Goal: Communication & Community: Answer question/provide support

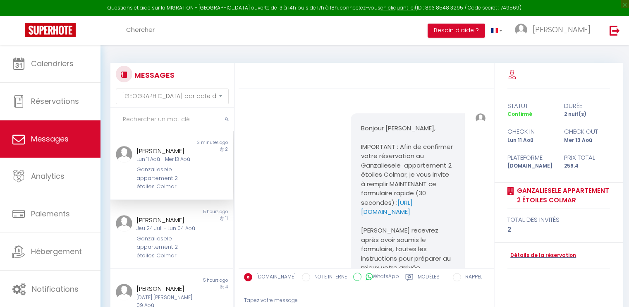
select select "message"
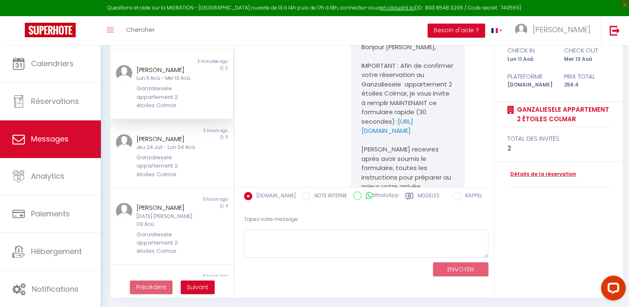
scroll to position [2032, 0]
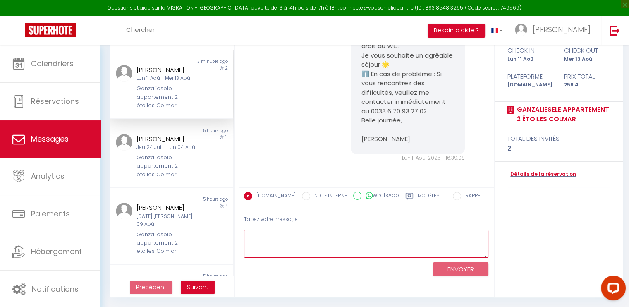
click at [263, 234] on textarea at bounding box center [366, 244] width 244 height 29
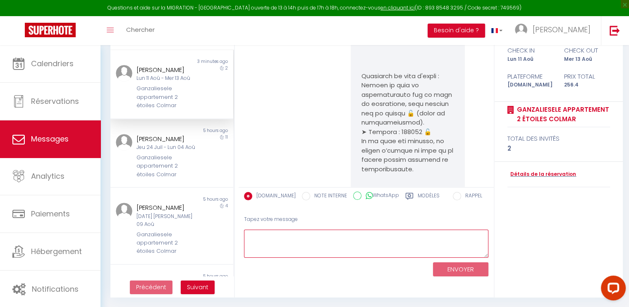
scroll to position [902, 0]
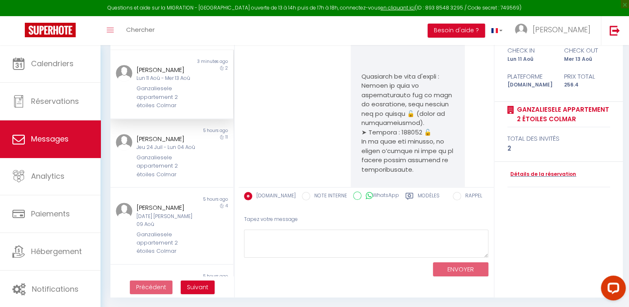
drag, startPoint x: 430, startPoint y: 292, endPoint x: 463, endPoint y: 304, distance: 34.9
click at [463, 304] on div "MESSAGES Trier par date de réservation [GEOGRAPHIC_DATA] par date de message No…" at bounding box center [364, 135] width 529 height 343
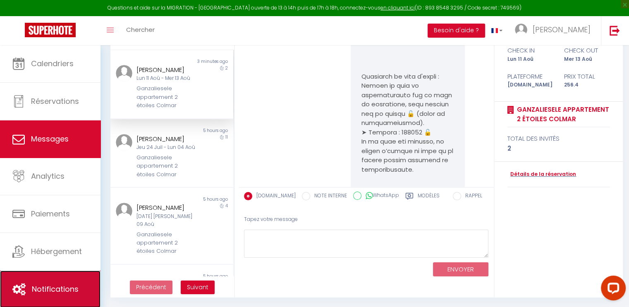
click at [53, 291] on span "Notifications" at bounding box center [55, 289] width 47 height 10
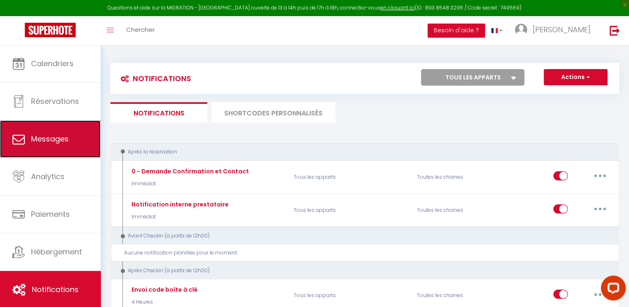
click at [55, 139] on span "Messages" at bounding box center [50, 139] width 38 height 10
select select "message"
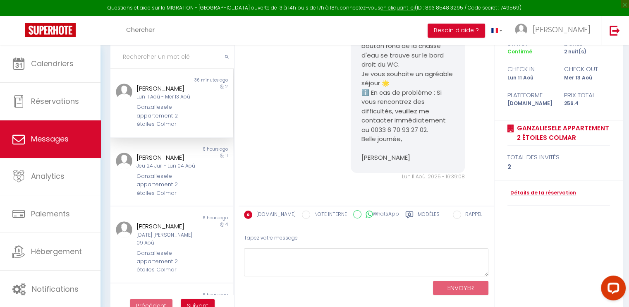
scroll to position [66, 0]
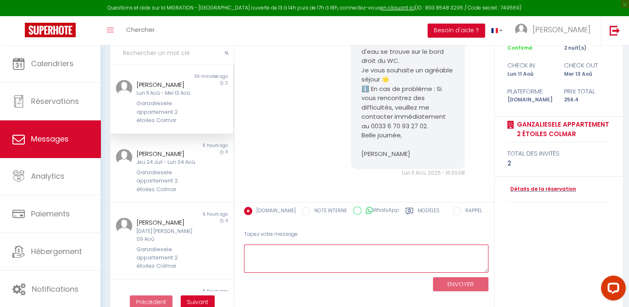
click at [278, 244] on textarea at bounding box center [366, 258] width 244 height 29
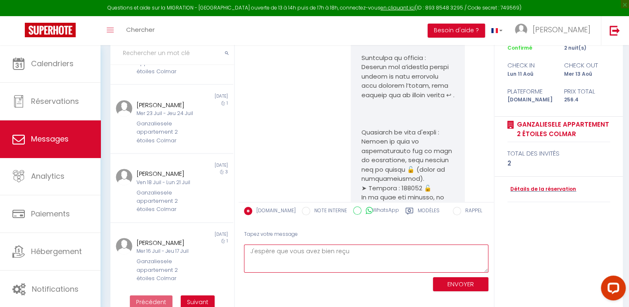
scroll to position [519, 0]
type textarea "J'espère que vous avez bien reçu toutes les instructions d'arrivée. Confirmez m…"
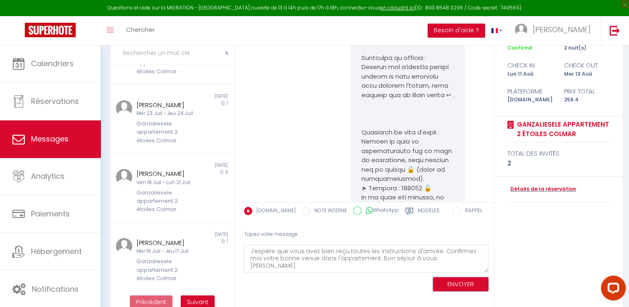
click at [472, 283] on button "ENVOYER" at bounding box center [460, 284] width 55 height 14
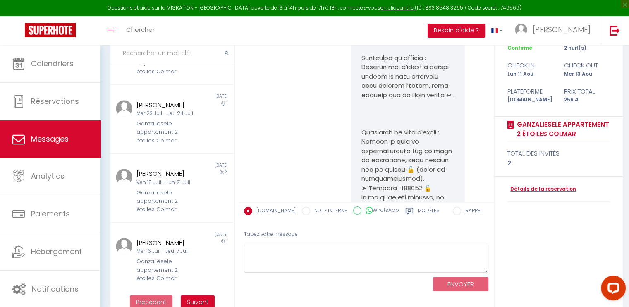
scroll to position [2149, 0]
